Goal: Information Seeking & Learning: Learn about a topic

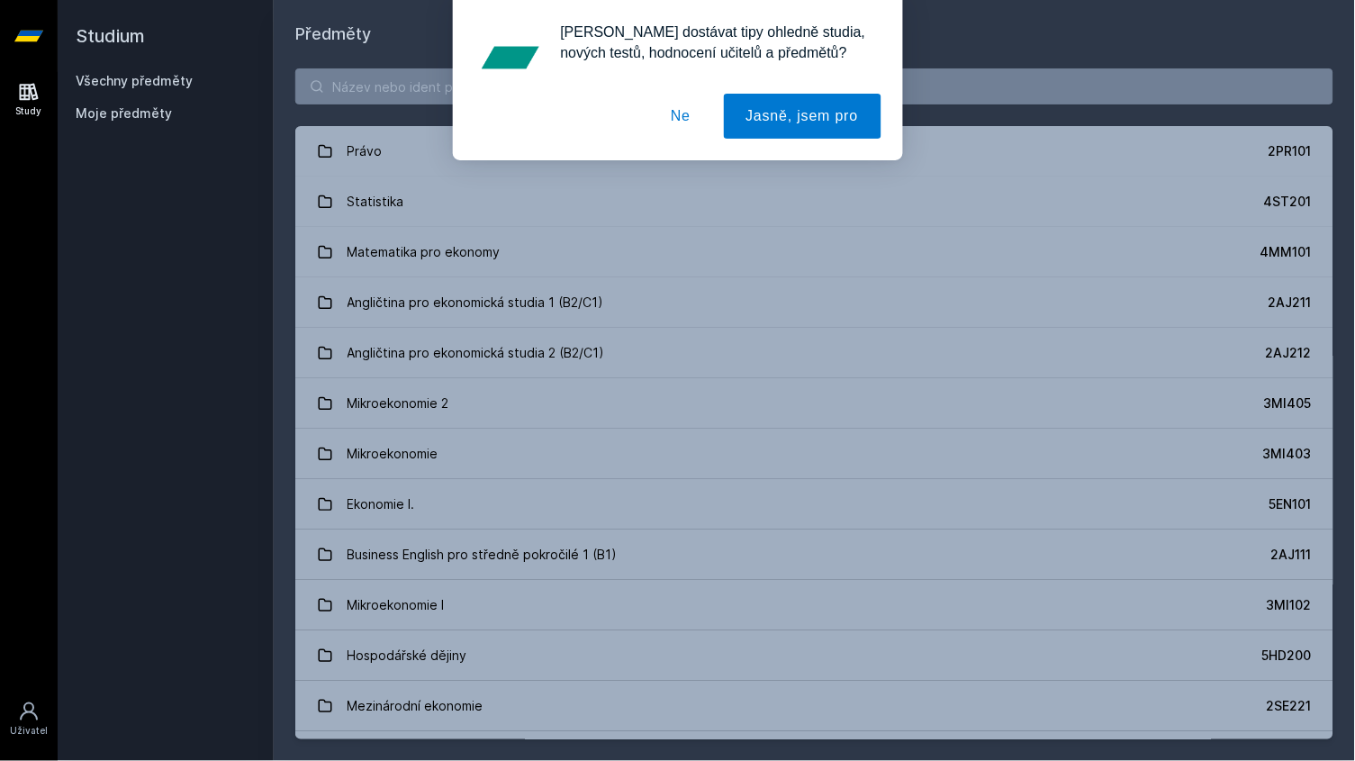
click at [677, 113] on button "Ne" at bounding box center [680, 116] width 65 height 45
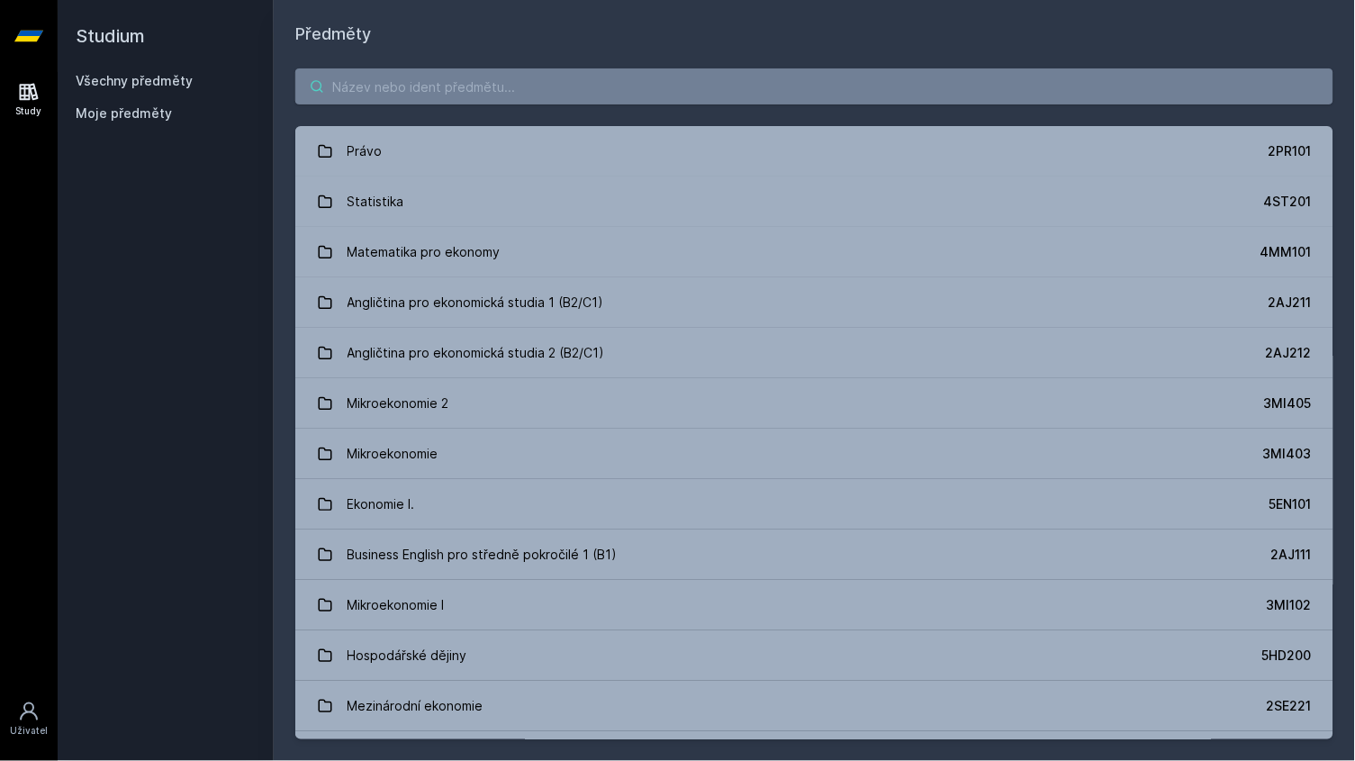
click at [517, 91] on input "search" at bounding box center [814, 86] width 1038 height 36
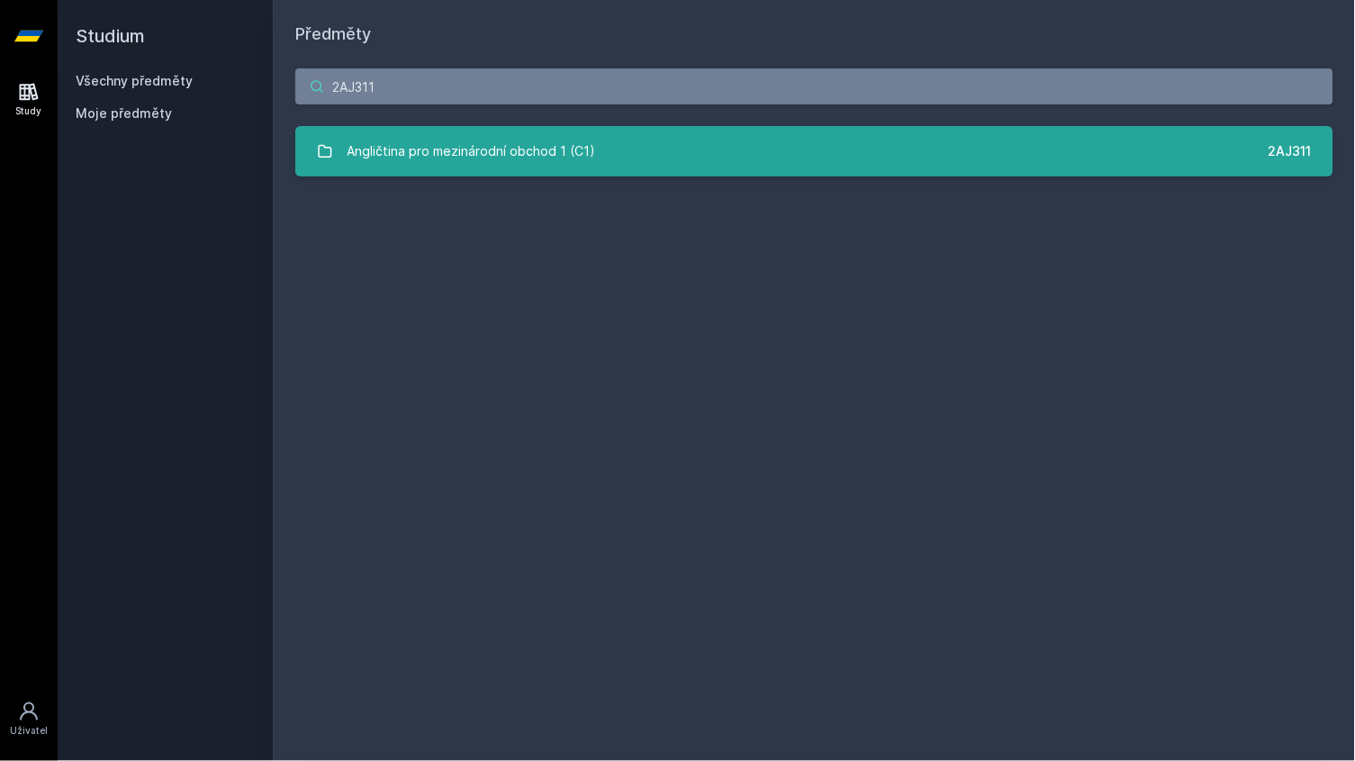
type input "2AJ311"
click at [487, 150] on div "Angličtina pro mezinárodní obchod 1 (C1)" at bounding box center [472, 151] width 249 height 36
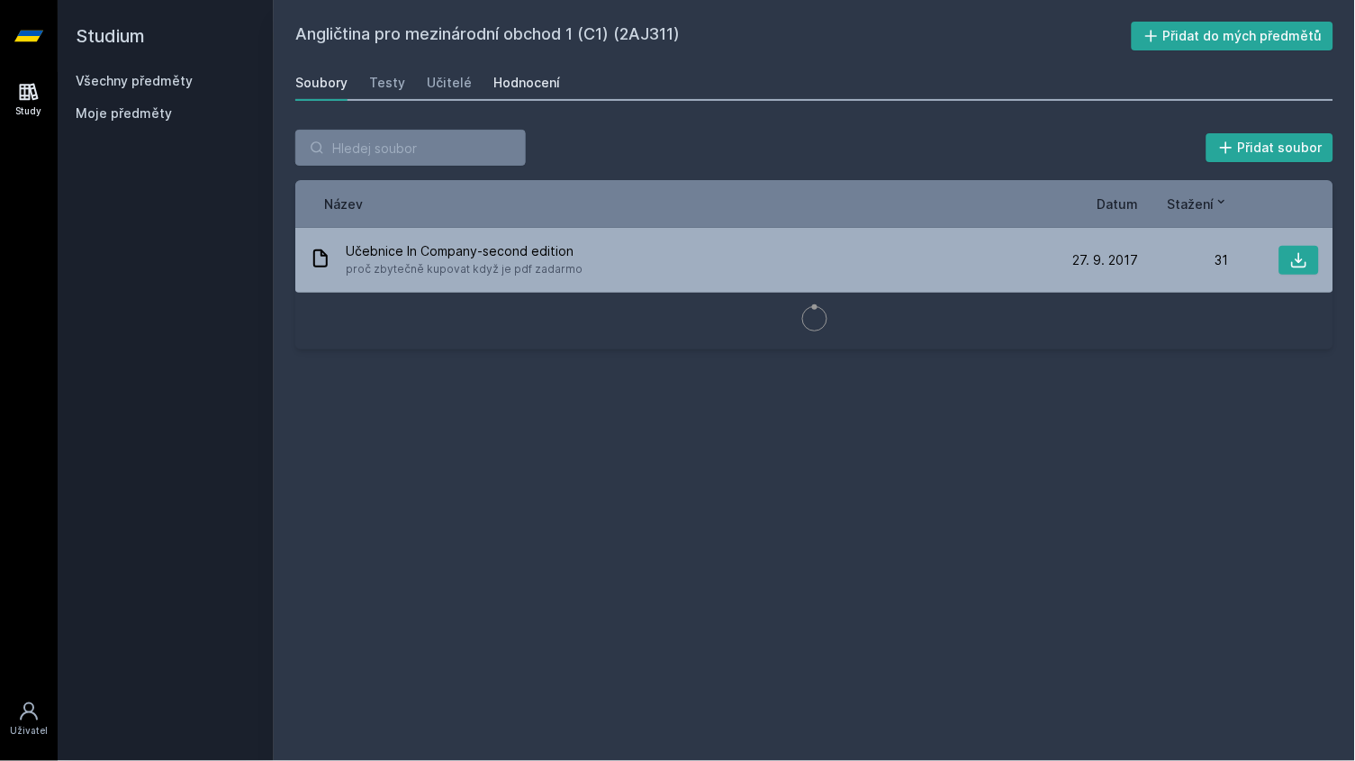
click at [533, 92] on link "Hodnocení" at bounding box center [527, 83] width 67 height 36
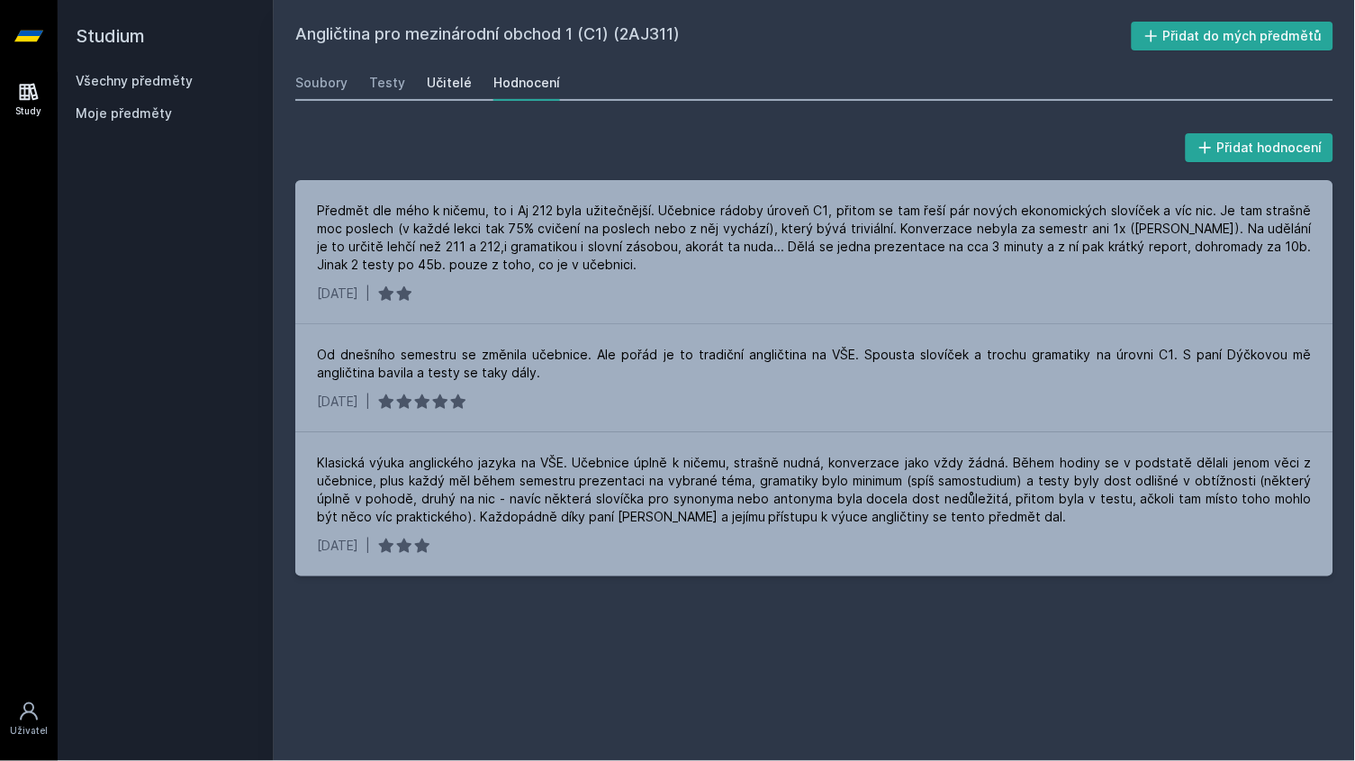
click at [454, 78] on div "Učitelé" at bounding box center [449, 83] width 45 height 18
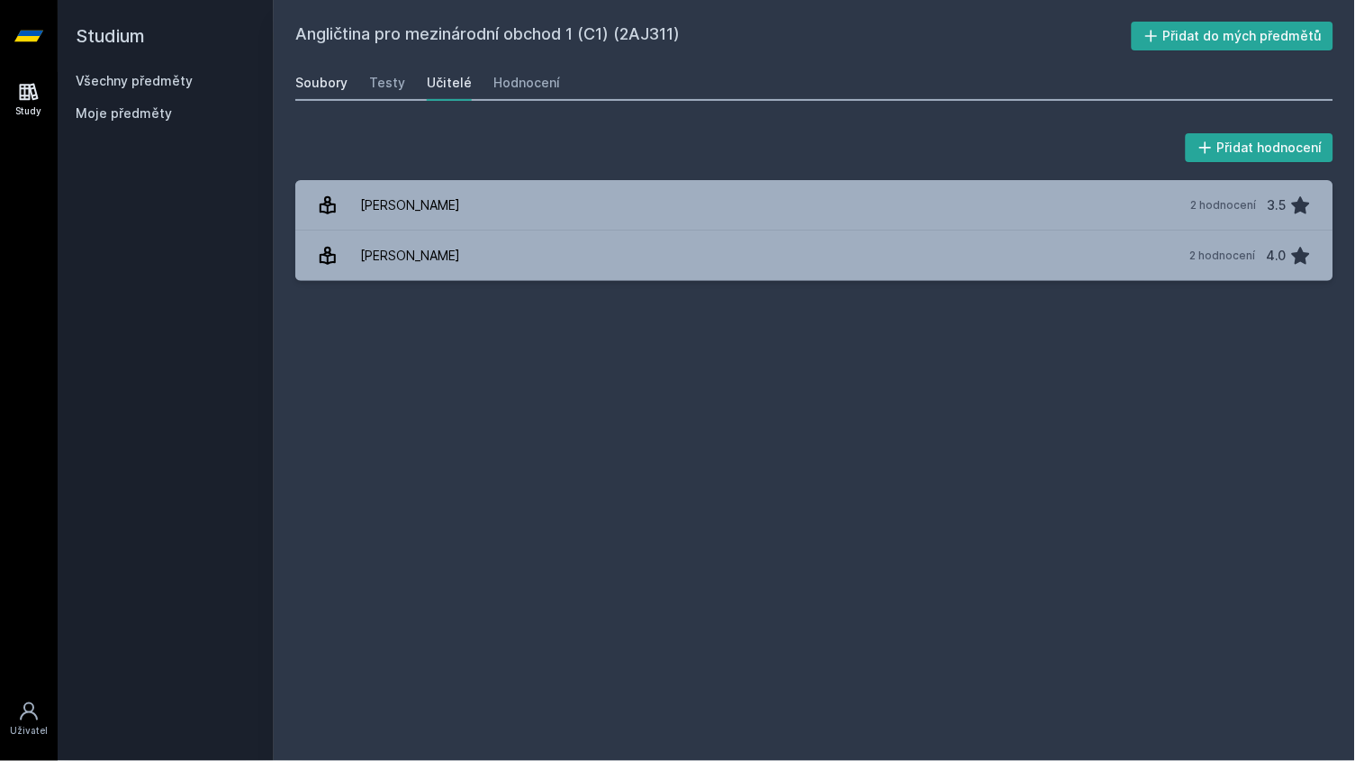
click at [311, 87] on div "Soubory" at bounding box center [321, 83] width 52 height 18
click at [331, 89] on div "Soubory" at bounding box center [321, 83] width 52 height 18
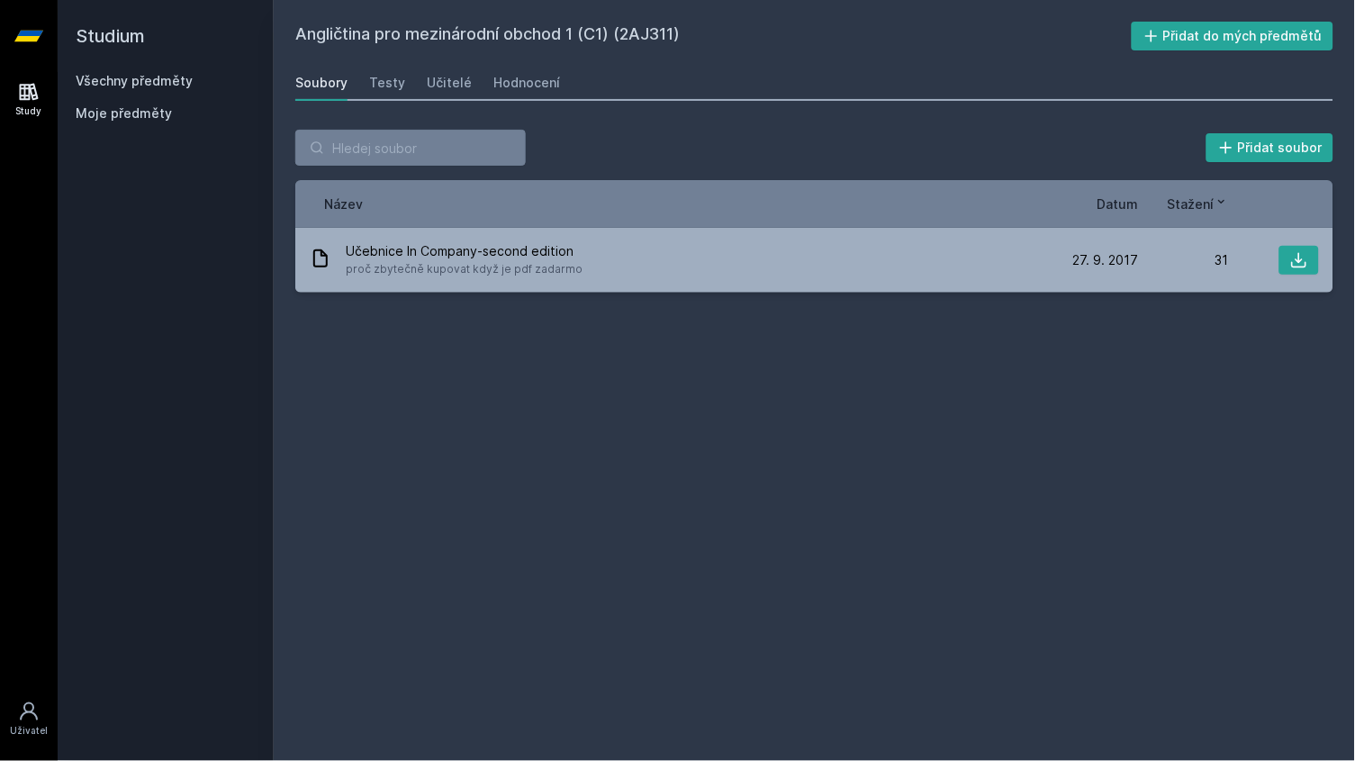
click at [124, 80] on link "Všechny předměty" at bounding box center [134, 80] width 117 height 15
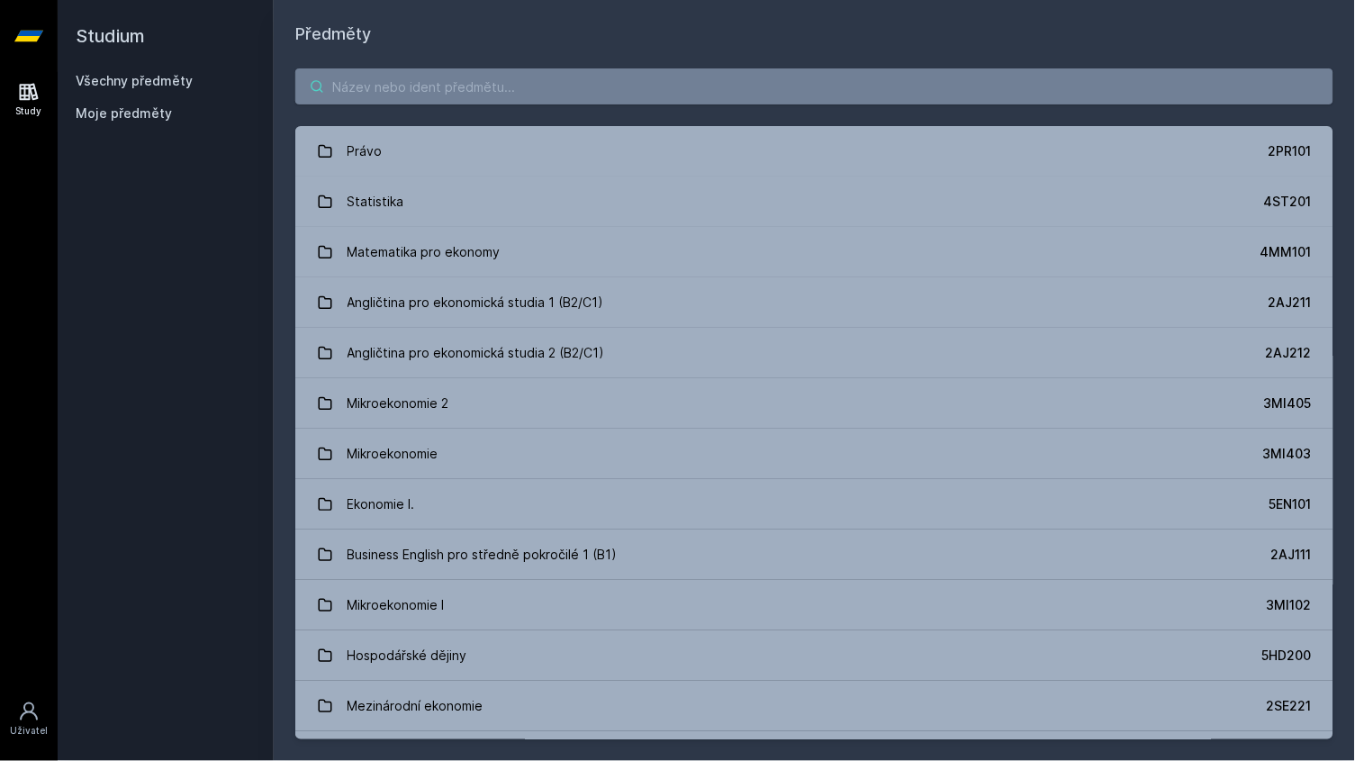
click at [429, 88] on input "search" at bounding box center [814, 86] width 1038 height 36
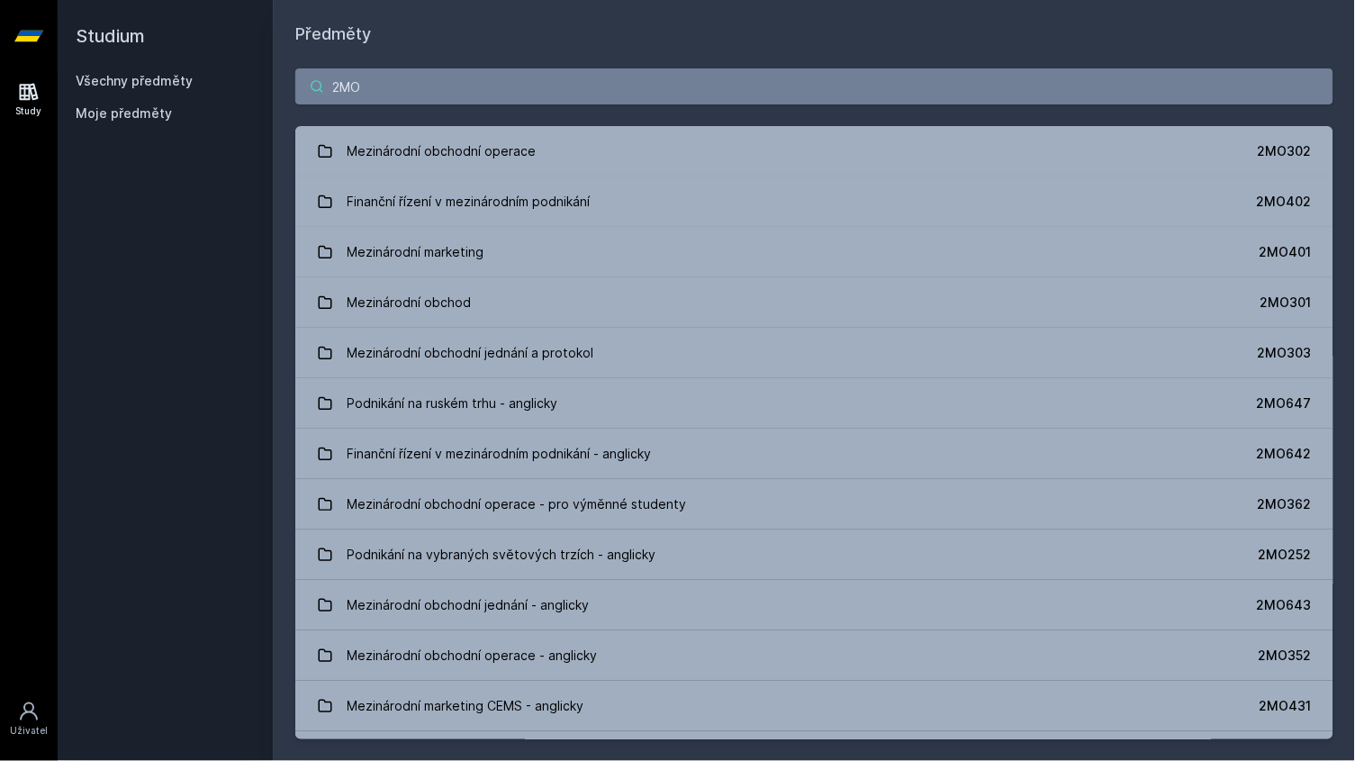
type input "2MO3"
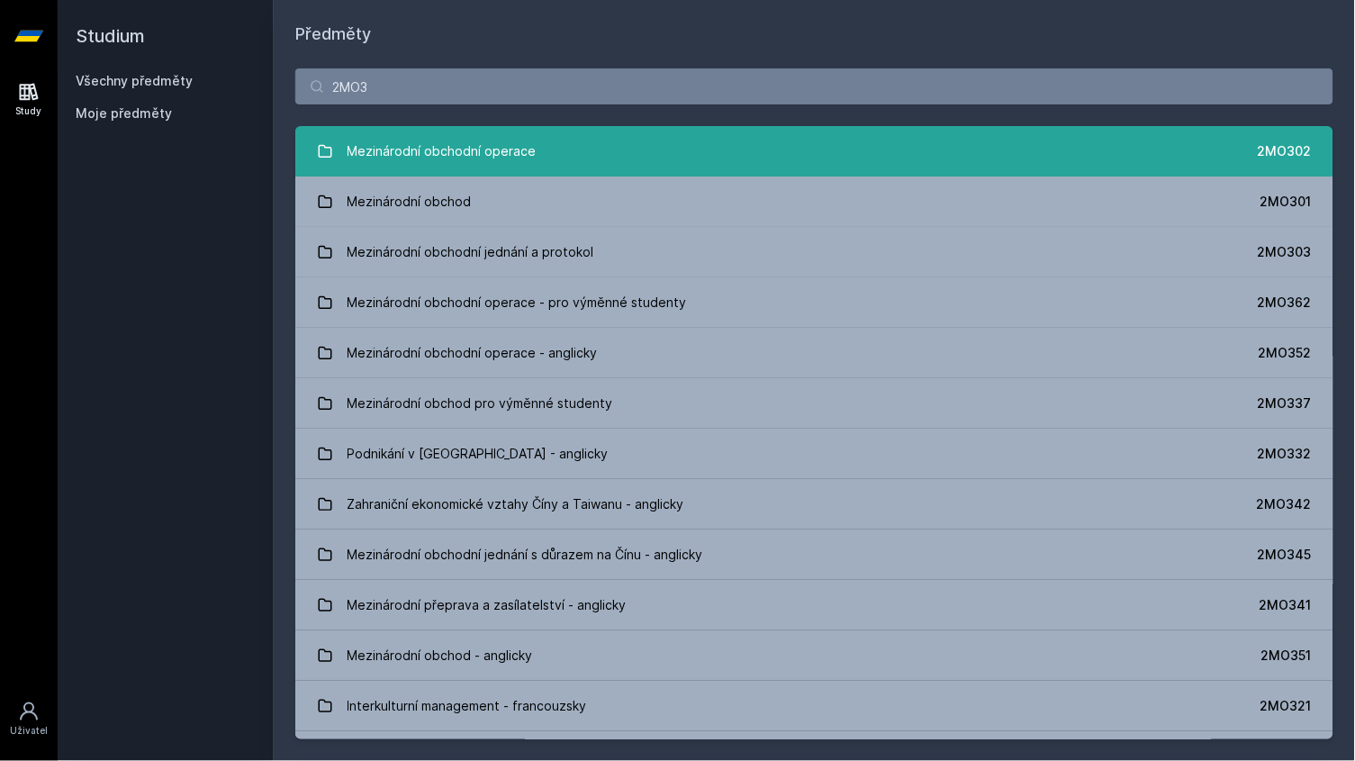
click at [392, 157] on div "Mezinárodní obchodní operace" at bounding box center [442, 151] width 189 height 36
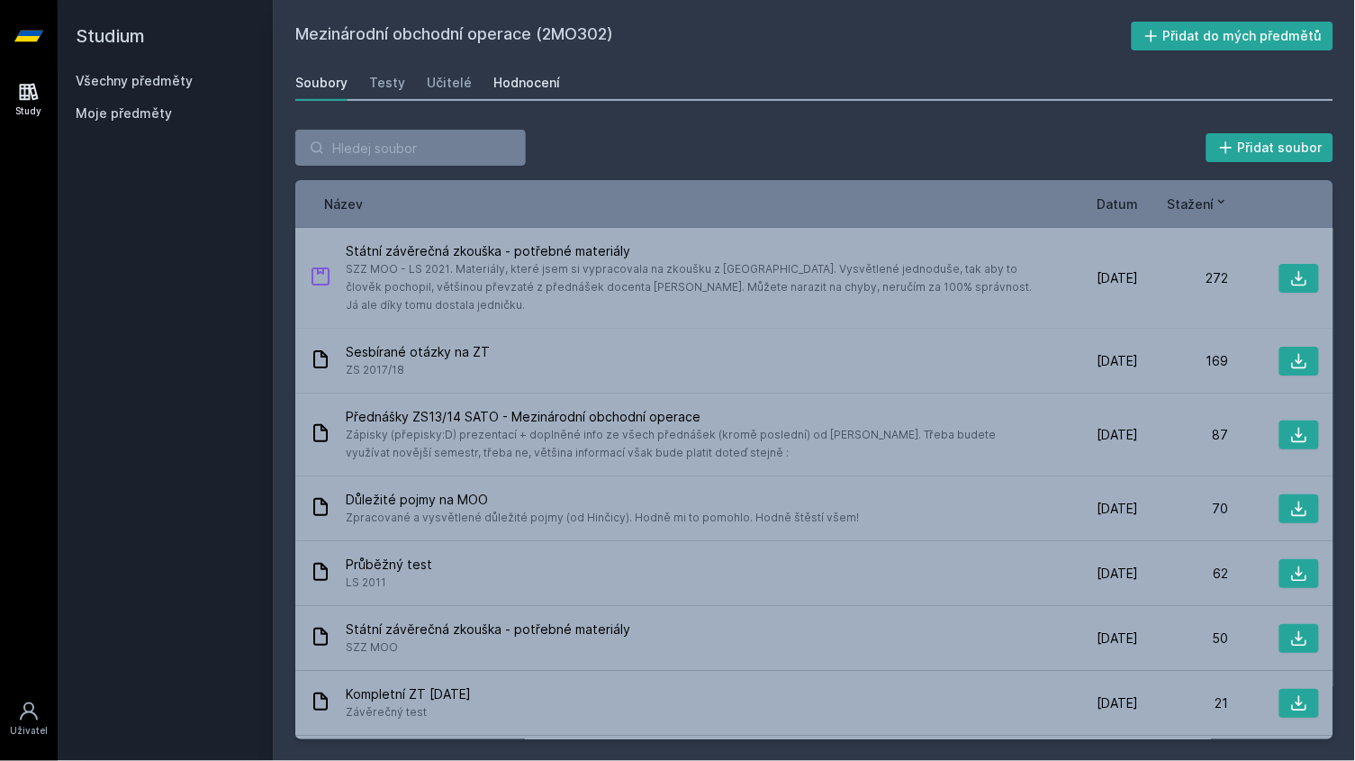
click at [530, 87] on div "Hodnocení" at bounding box center [527, 83] width 67 height 18
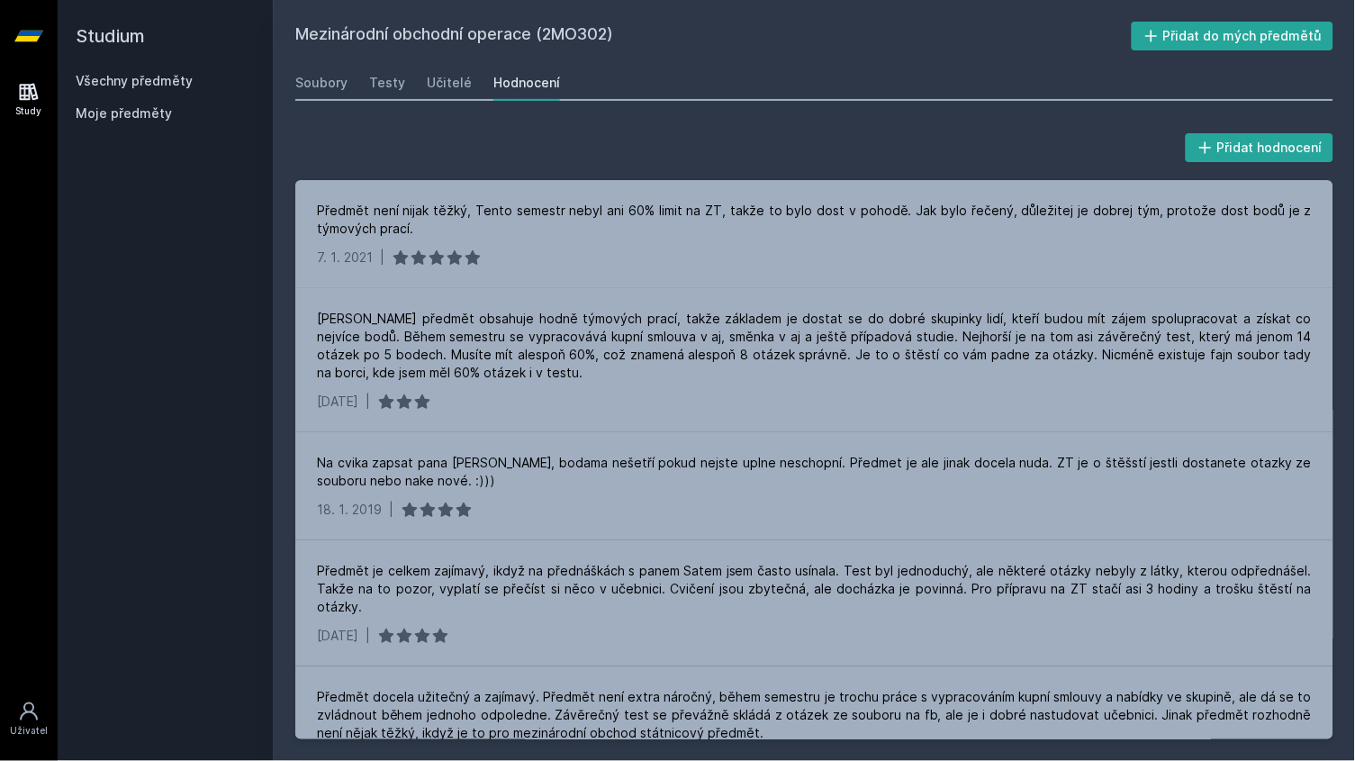
click at [465, 77] on div "Soubory Testy Učitelé Hodnocení" at bounding box center [814, 83] width 1038 height 36
click at [446, 80] on div "Učitelé" at bounding box center [449, 83] width 45 height 18
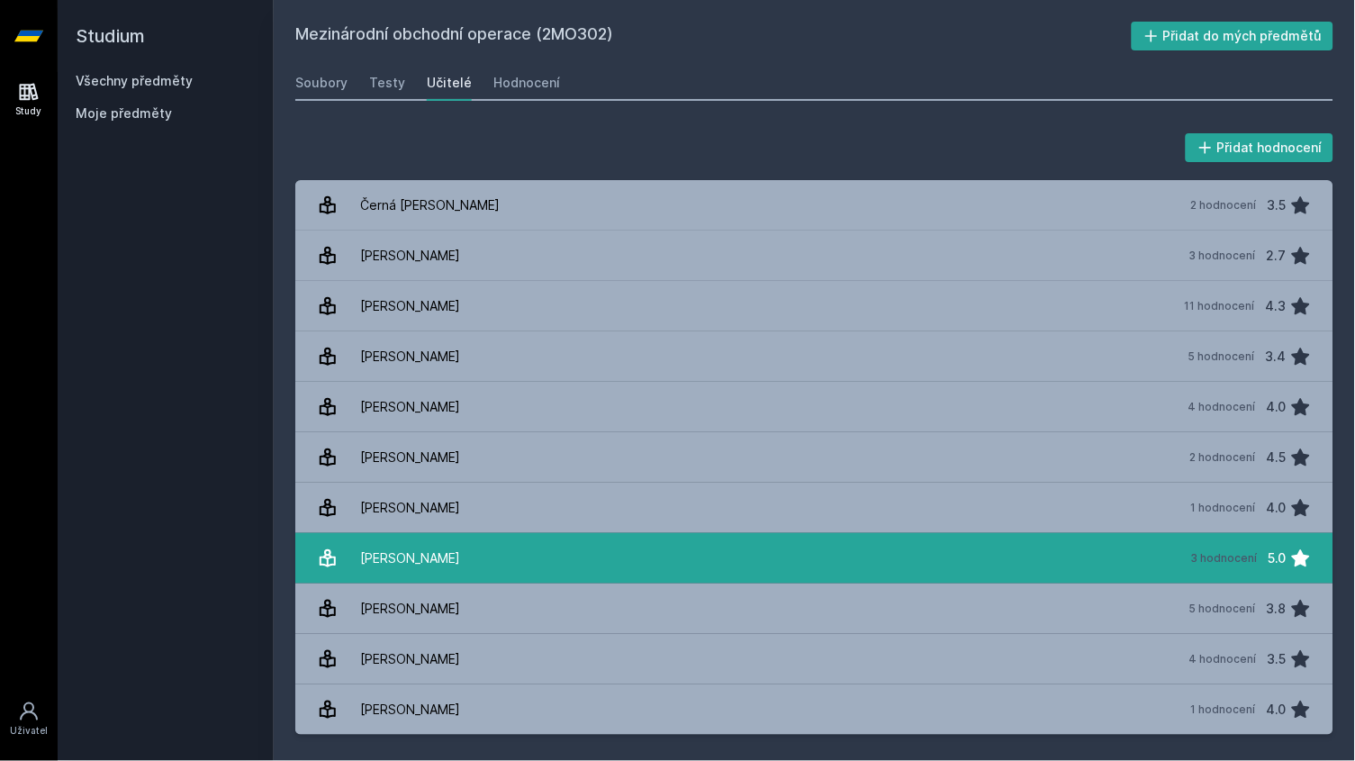
click at [443, 549] on div "[PERSON_NAME]" at bounding box center [410, 558] width 100 height 36
